Goal: Information Seeking & Learning: Browse casually

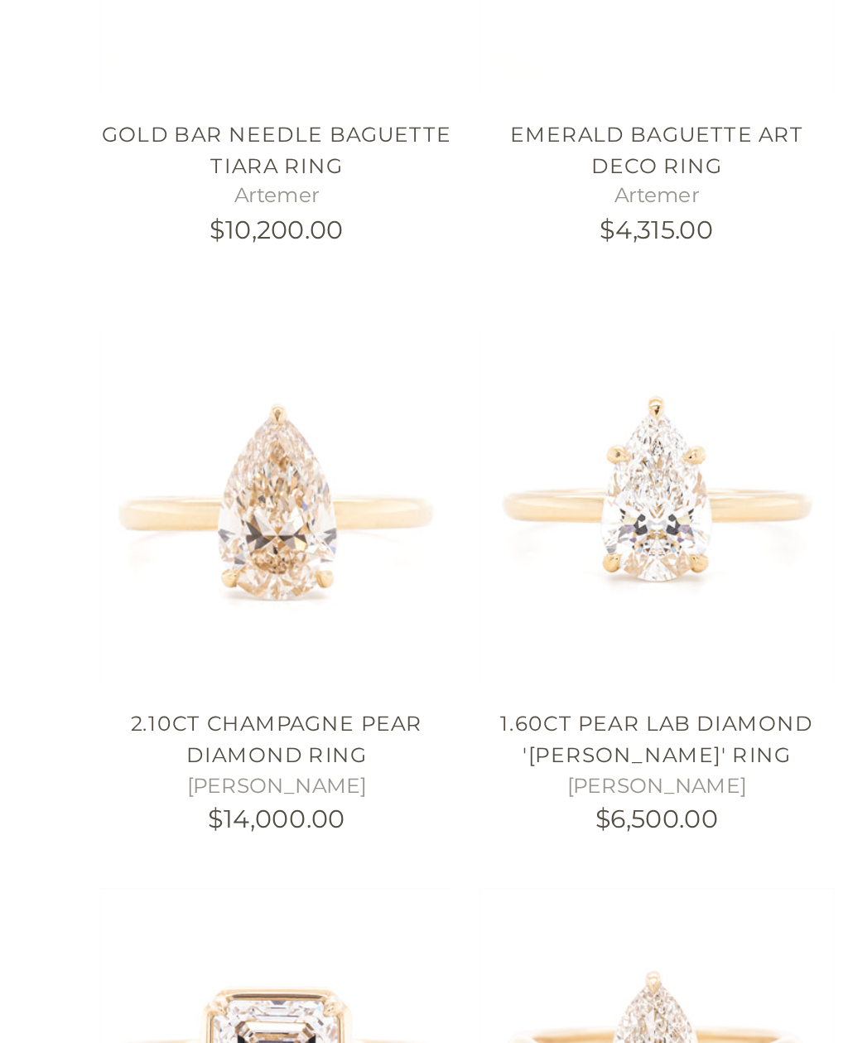
scroll to position [388, 0]
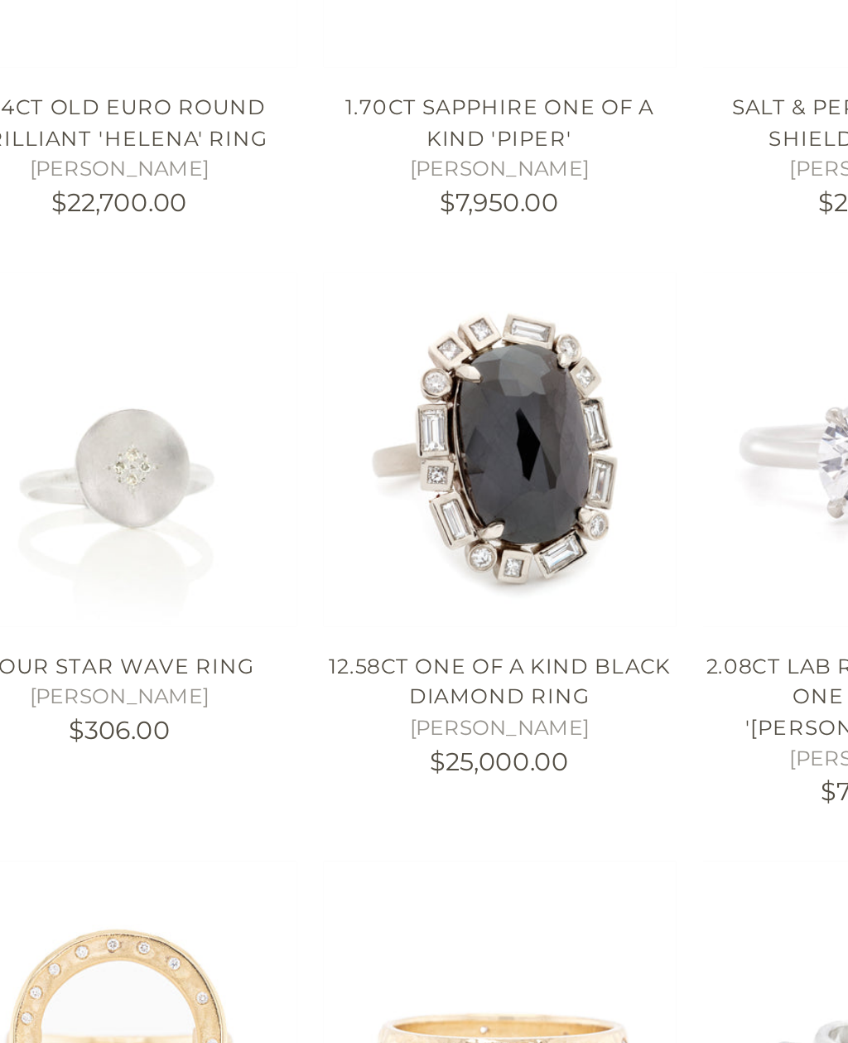
scroll to position [1948, 0]
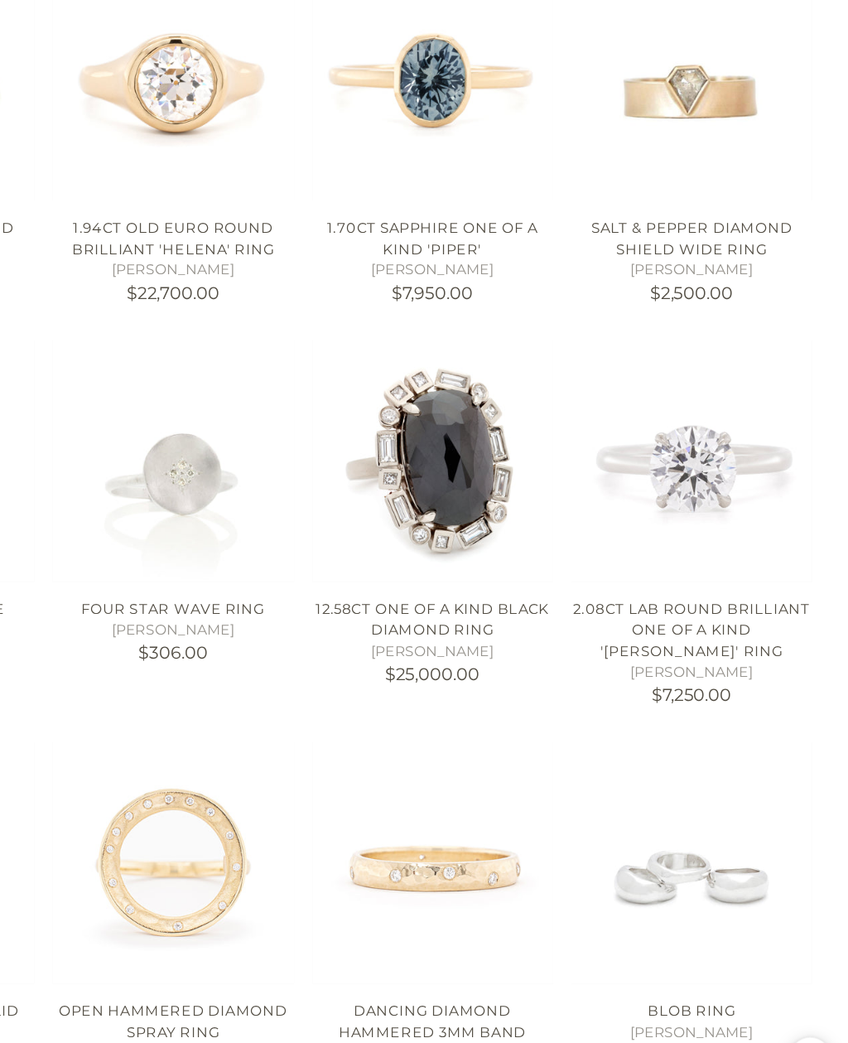
scroll to position [2137, 0]
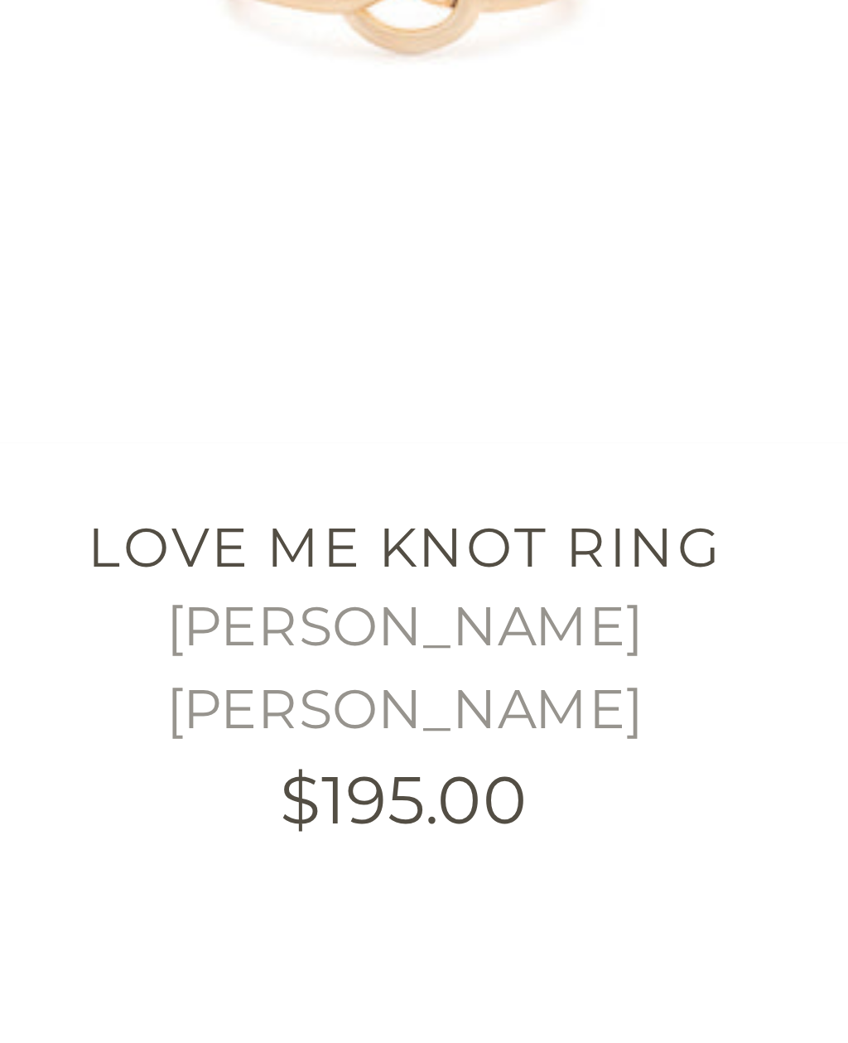
scroll to position [2731, 0]
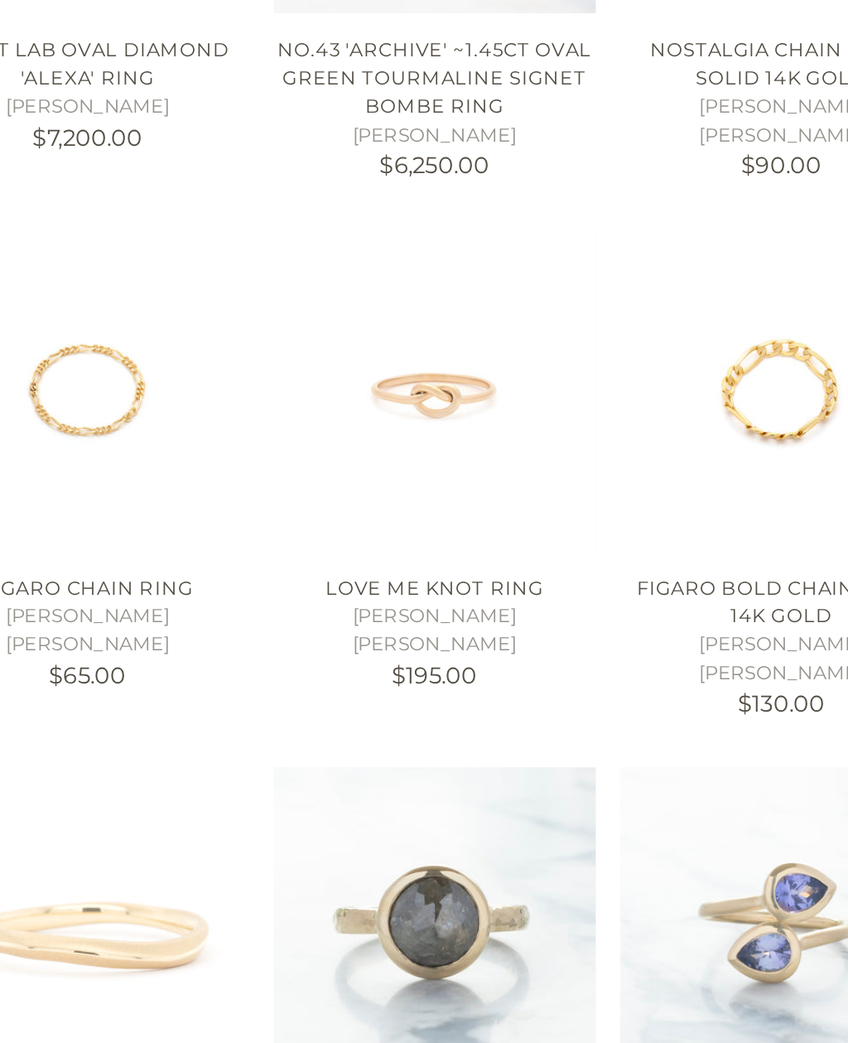
scroll to position [3053, 0]
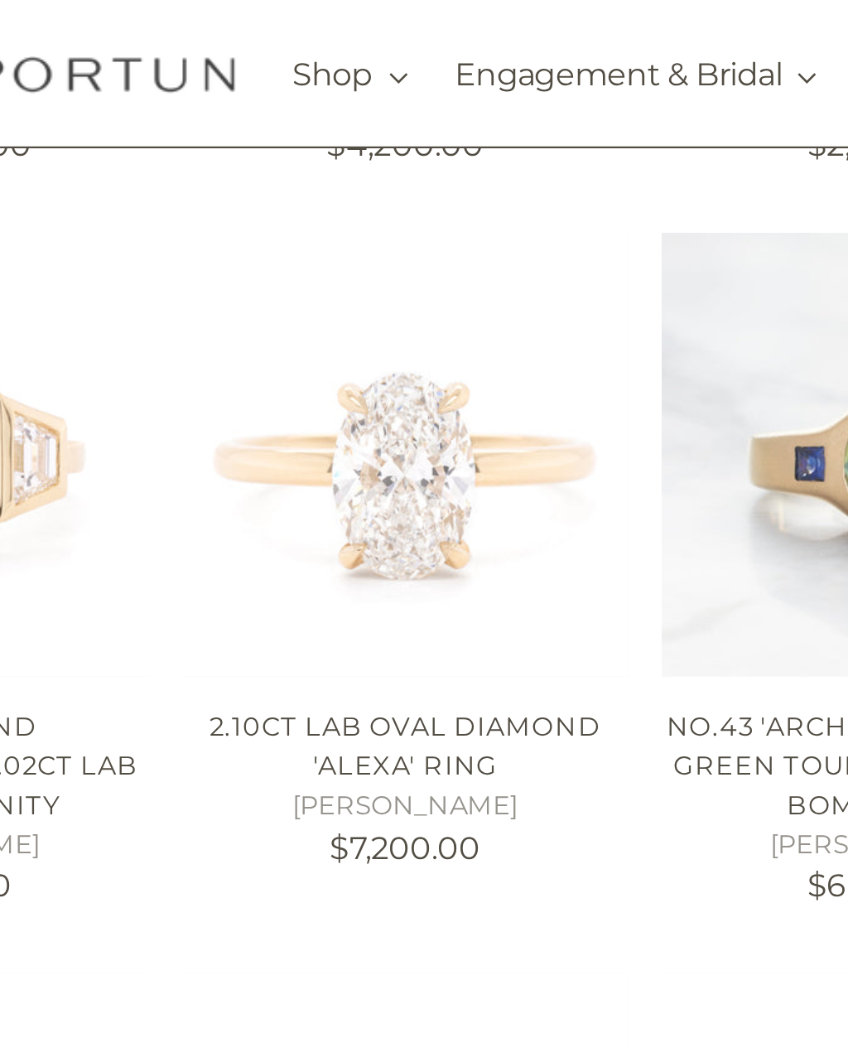
scroll to position [3045, 0]
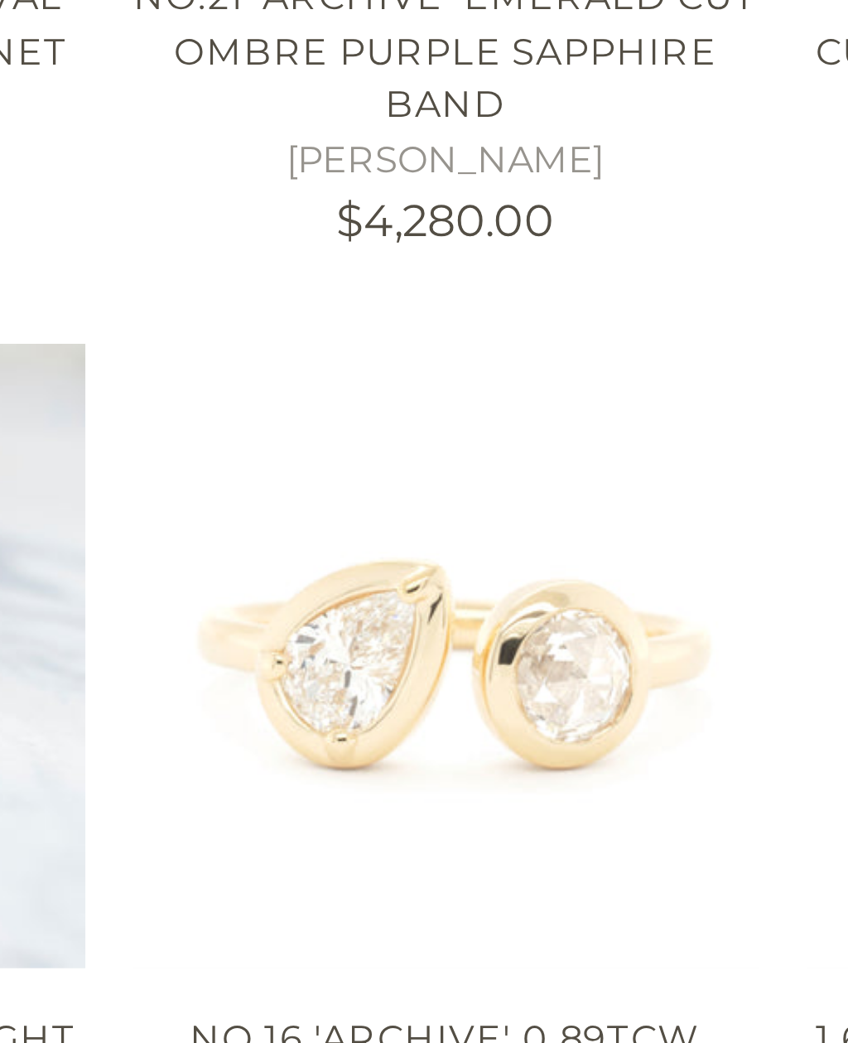
scroll to position [4026, 0]
